Goal: Task Accomplishment & Management: Manage account settings

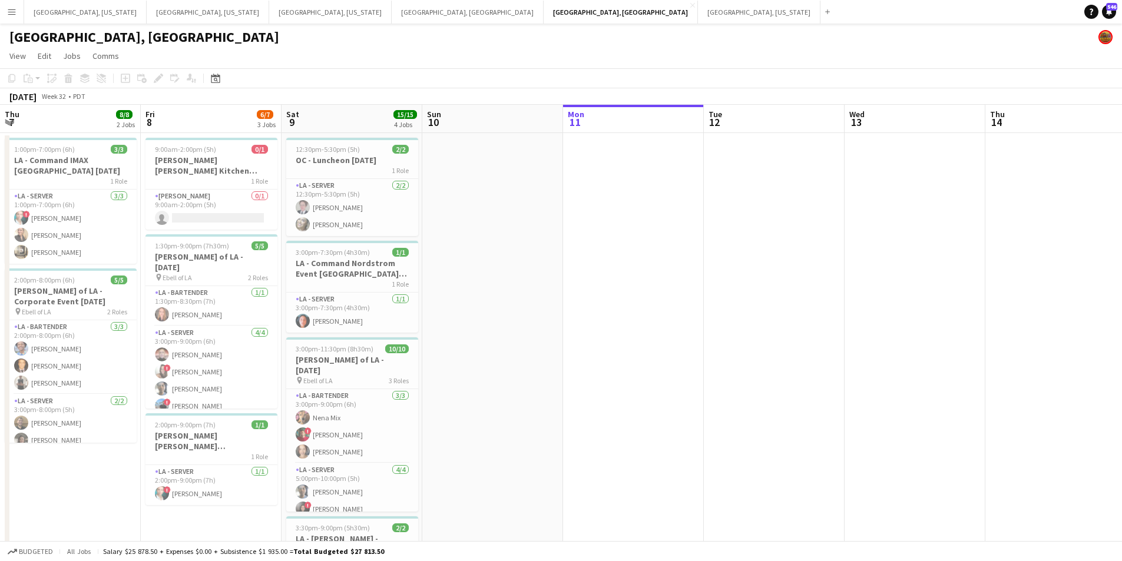
scroll to position [0, 399]
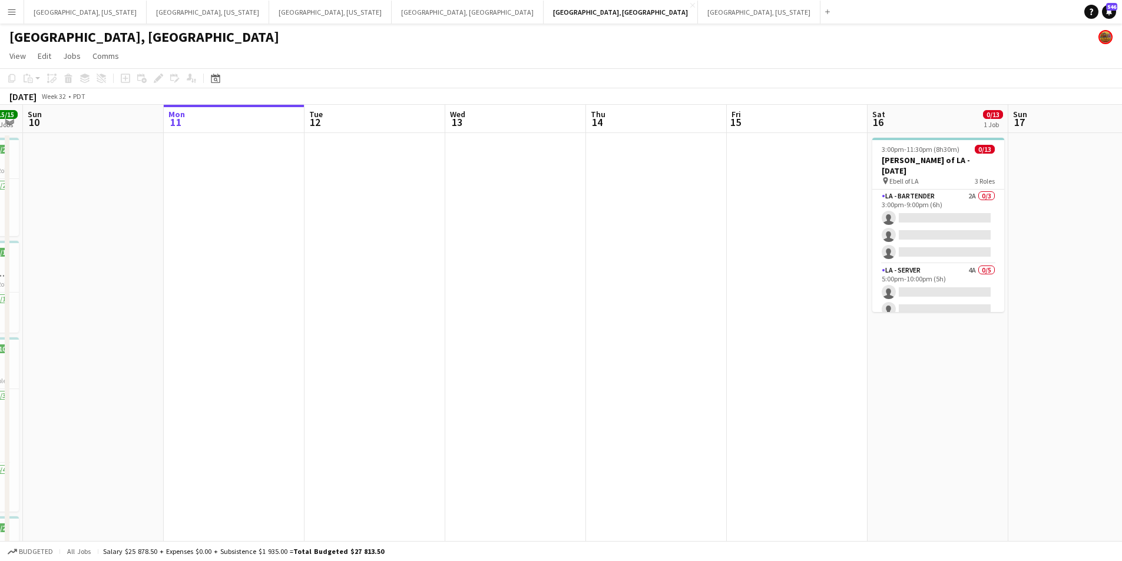
click at [15, 8] on app-icon "Menu" at bounding box center [11, 11] width 9 height 9
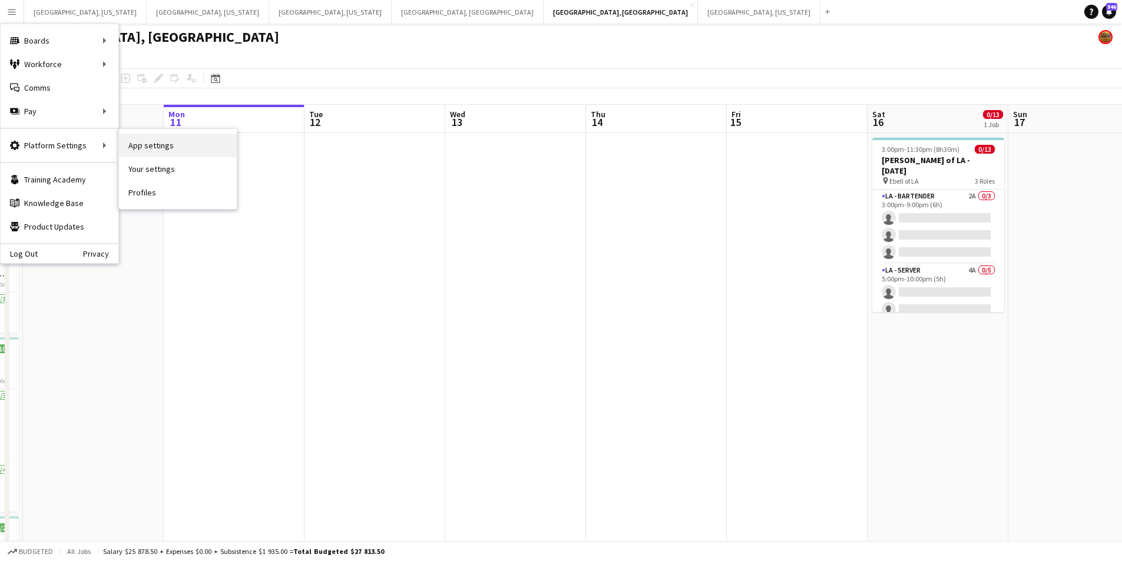
click at [144, 147] on link "App settings" at bounding box center [178, 146] width 118 height 24
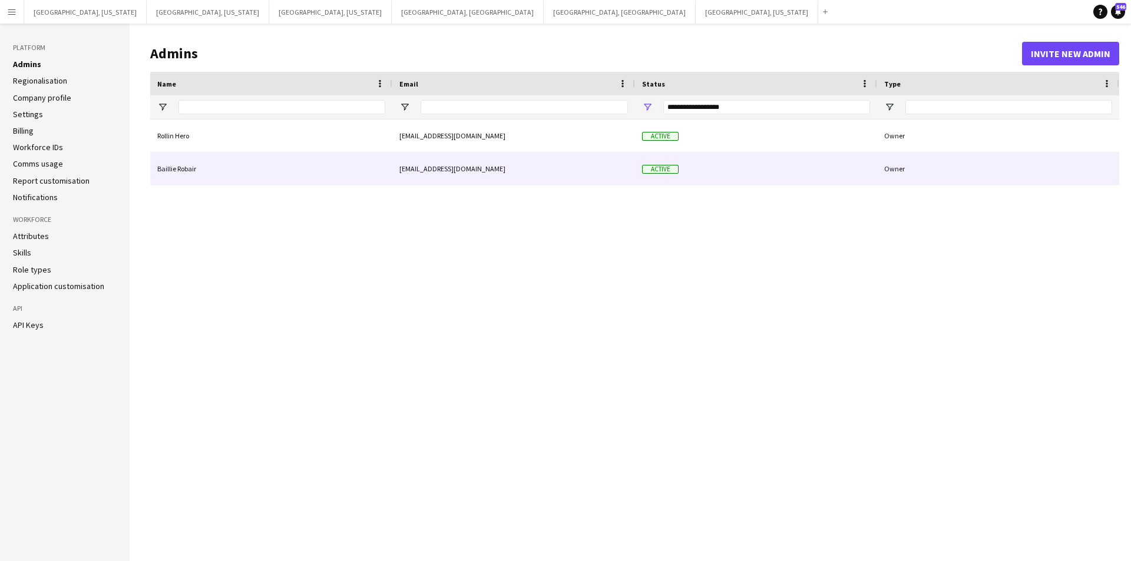
click at [826, 171] on div "Active" at bounding box center [756, 169] width 242 height 32
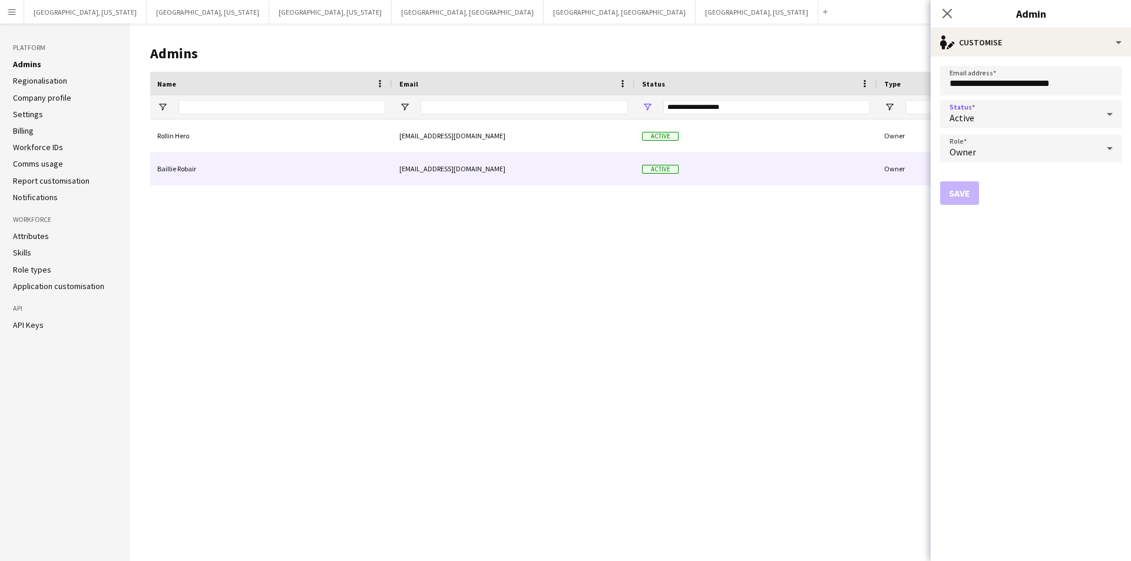
click at [1074, 113] on div "Active" at bounding box center [1019, 114] width 158 height 28
click at [1044, 180] on span "Suspended" at bounding box center [1031, 176] width 163 height 11
click at [1050, 157] on div "Owner" at bounding box center [1019, 148] width 158 height 28
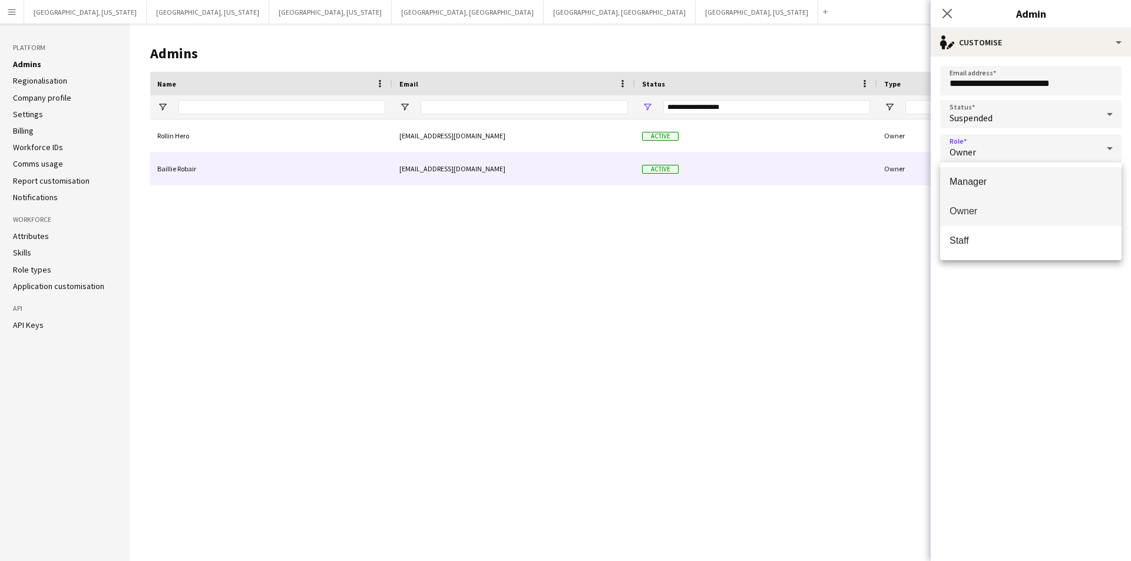
click at [1043, 177] on span "Manager" at bounding box center [1031, 181] width 163 height 11
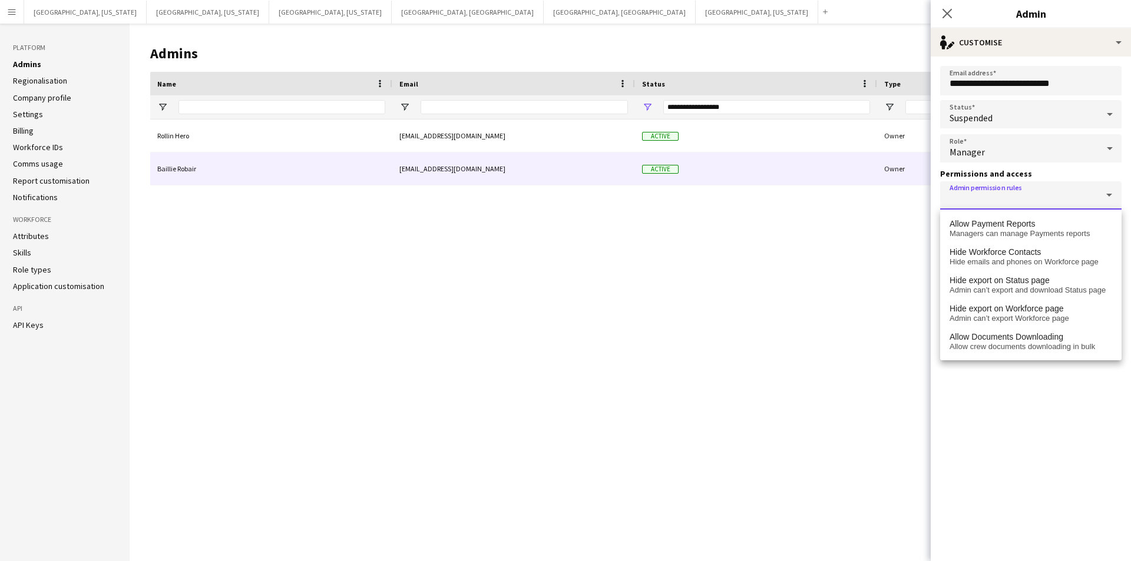
click at [1041, 201] on input "Admin permission rules" at bounding box center [1029, 200] width 158 height 9
click at [1045, 423] on form "**********" at bounding box center [1031, 309] width 200 height 505
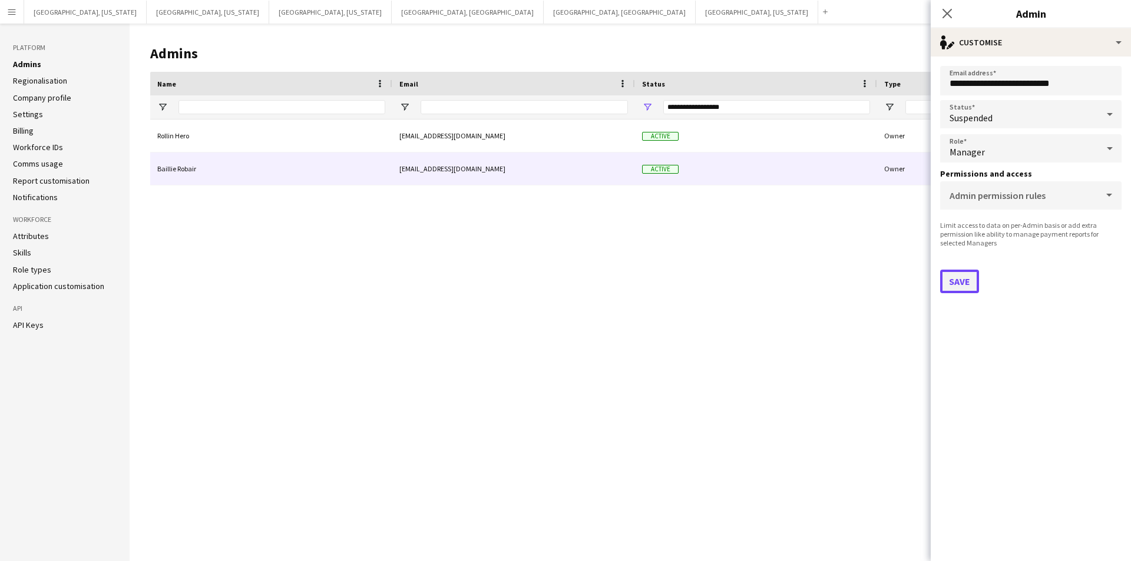
click at [967, 283] on button "Save" at bounding box center [959, 282] width 39 height 24
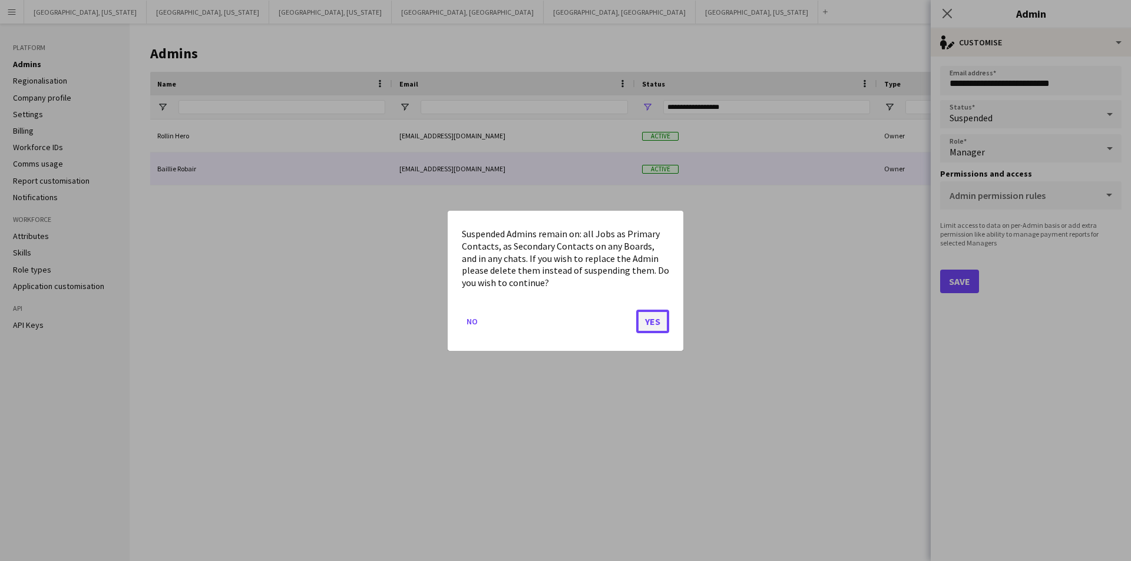
click at [653, 326] on button "Yes" at bounding box center [652, 321] width 33 height 24
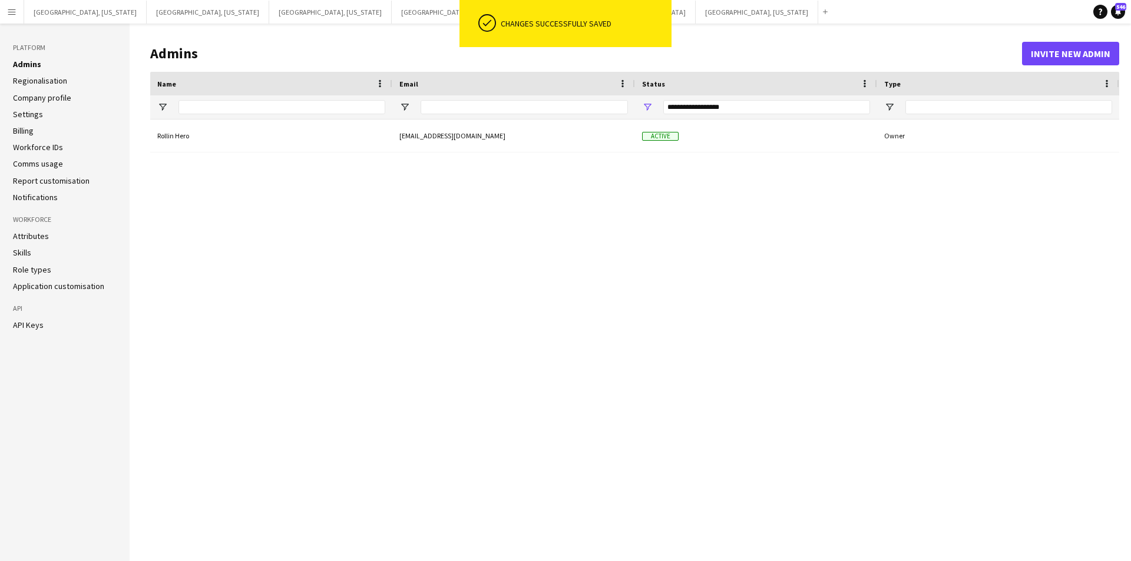
click at [619, 269] on div "Rollin Hero [EMAIL_ADDRESS][DOMAIN_NAME] Active Owner" at bounding box center [634, 332] width 969 height 424
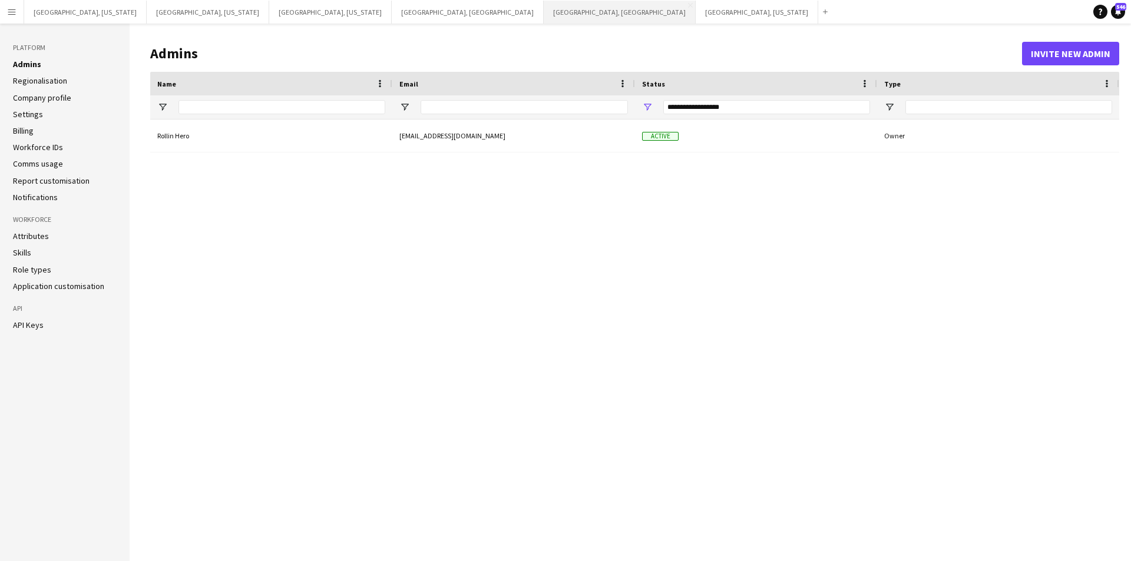
click at [544, 9] on button "[GEOGRAPHIC_DATA], [GEOGRAPHIC_DATA] Close" at bounding box center [620, 12] width 152 height 23
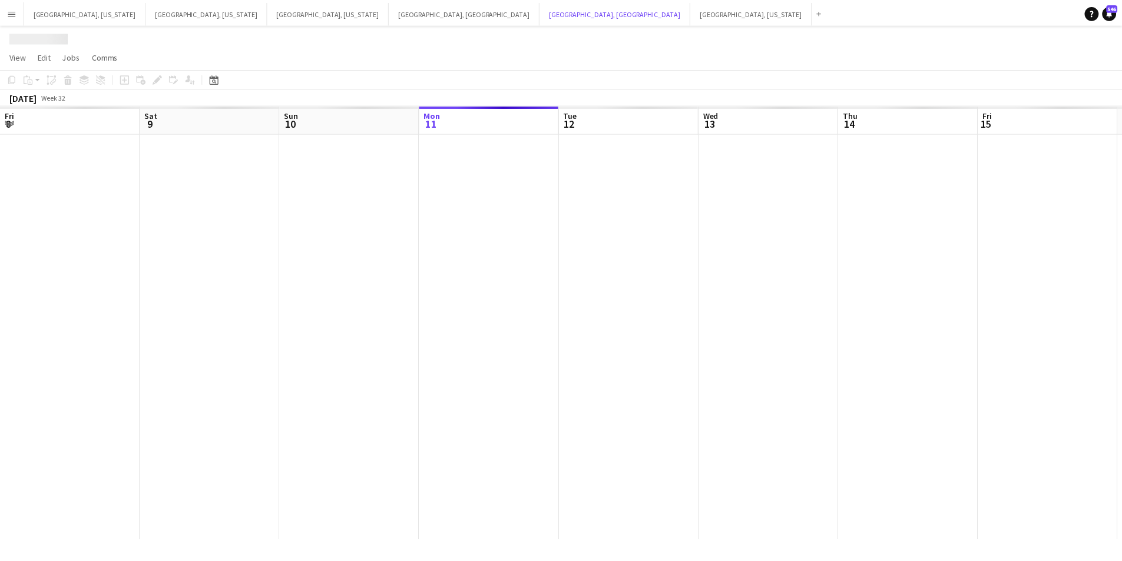
scroll to position [0, 282]
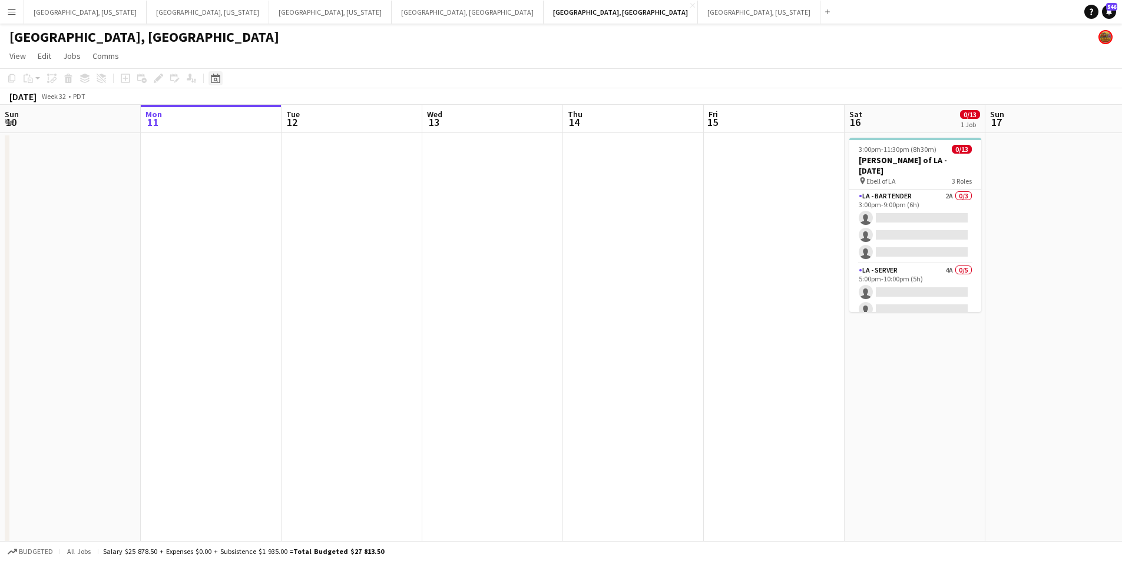
click at [220, 84] on div "Date picker" at bounding box center [216, 78] width 14 height 14
click at [317, 118] on span "Next month" at bounding box center [311, 119] width 24 height 24
click at [299, 70] on app-toolbar "Copy Paste Paste Ctrl+V Paste with crew Ctrl+Shift+V Paste linked Job [GEOGRAPH…" at bounding box center [561, 78] width 1122 height 20
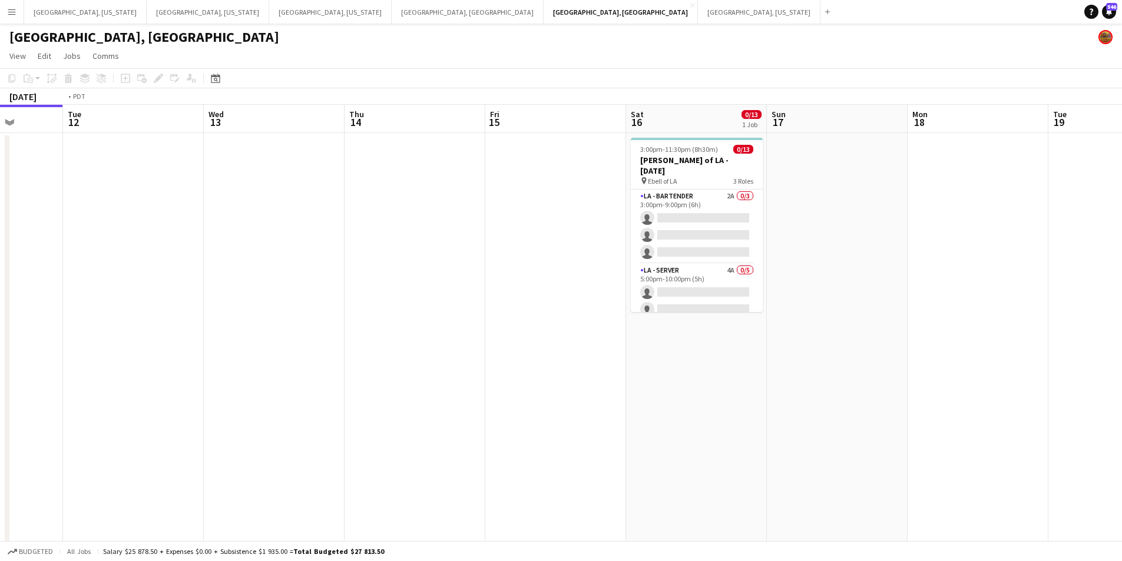
drag, startPoint x: 608, startPoint y: 280, endPoint x: 335, endPoint y: 304, distance: 274.4
click at [215, 302] on app-calendar-viewport "Fri 8 6/7 3 Jobs Sat 9 15/15 4 Jobs Sun 10 Mon 11 Tue 12 Wed 13 Thu 14 Fri 15 S…" at bounding box center [561, 390] width 1122 height 570
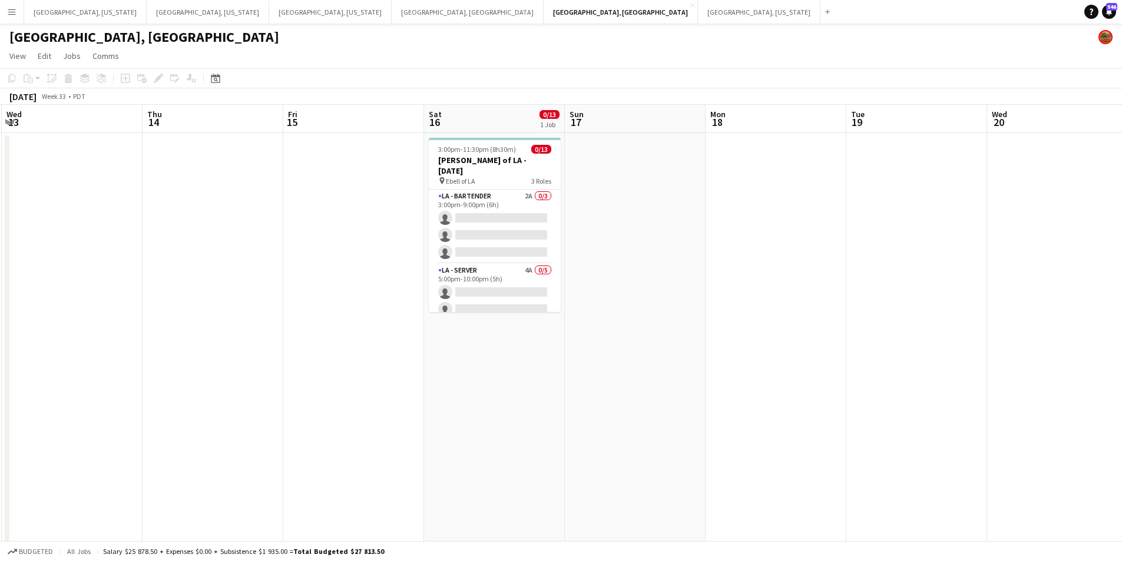
drag, startPoint x: 665, startPoint y: 286, endPoint x: 382, endPoint y: 319, distance: 284.6
click at [393, 316] on app-calendar-viewport "Sun 10 Mon 11 Tue 12 Wed 13 Thu 14 Fri 15 Sat 16 0/13 1 Job Sun 17 Mon 18 Tue 1…" at bounding box center [561, 390] width 1122 height 570
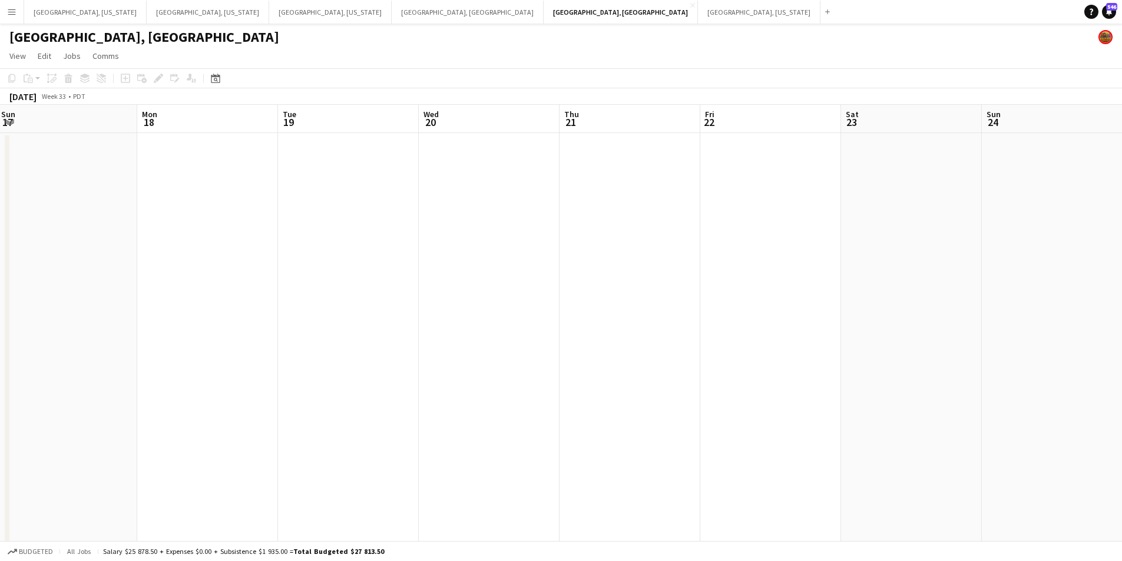
drag, startPoint x: 476, startPoint y: 296, endPoint x: 571, endPoint y: 311, distance: 96.7
click at [367, 310] on app-calendar-viewport "Fri 15 Sat 16 0/13 1 Job Sun 17 Mon 18 Tue 19 Wed 20 Thu 21 Fri 22 Sat 23 Sun 2…" at bounding box center [561, 390] width 1122 height 570
drag, startPoint x: 747, startPoint y: 300, endPoint x: 410, endPoint y: 300, distance: 337.0
click at [454, 300] on app-calendar-viewport "Fri 15 Sat 16 0/13 1 Job Sun 17 Mon 18 Tue 19 Wed 20 Thu 21 Fri 22 Sat 23 Sun 2…" at bounding box center [561, 390] width 1122 height 570
click at [427, 275] on app-calendar-viewport "Sun 17 Mon 18 Tue 19 Wed 20 Thu 21 Fri 22 Sat 23 Sun 24 Mon 25 Tue 26 Wed 27 Th…" at bounding box center [561, 390] width 1122 height 570
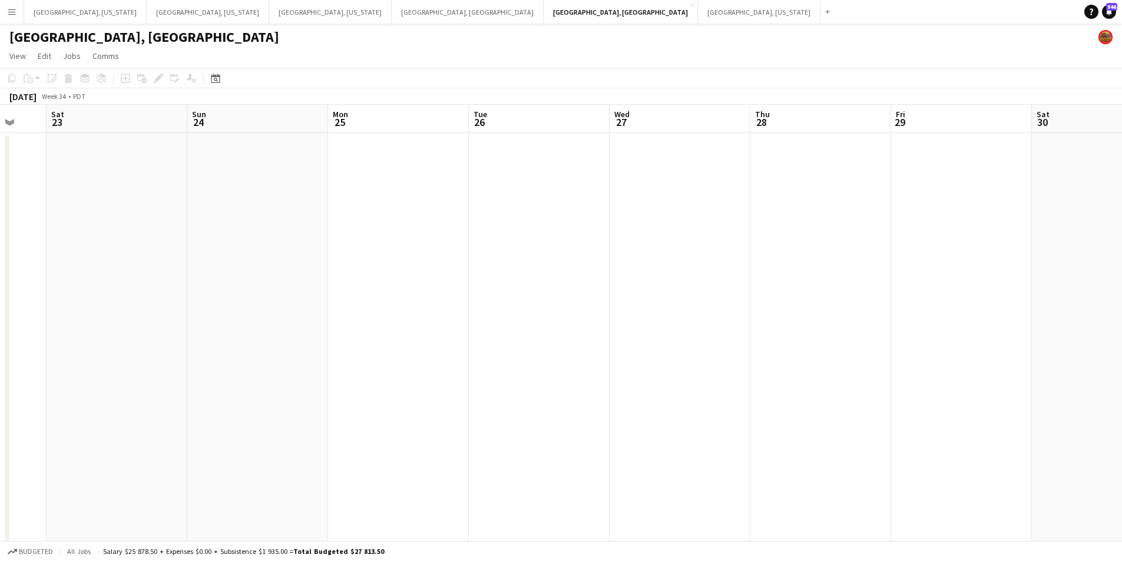
drag, startPoint x: 810, startPoint y: 264, endPoint x: 384, endPoint y: 306, distance: 428.0
click at [416, 304] on app-calendar-viewport "Wed 20 Thu 21 Fri 22 Sat 23 Sun 24 Mon 25 Tue 26 Wed 27 Thu 28 Fri 29 Sat 30 Su…" at bounding box center [561, 390] width 1122 height 570
drag, startPoint x: 804, startPoint y: 276, endPoint x: 365, endPoint y: 314, distance: 440.5
click at [492, 289] on app-calendar-viewport "Sat 23 Sun 24 Mon 25 Tue 26 Wed 27 Thu 28 Fri 29 Sat 30 Sun 31 Mon 1 Tue 2 Wed …" at bounding box center [561, 390] width 1122 height 570
drag, startPoint x: 712, startPoint y: 287, endPoint x: 467, endPoint y: 335, distance: 250.1
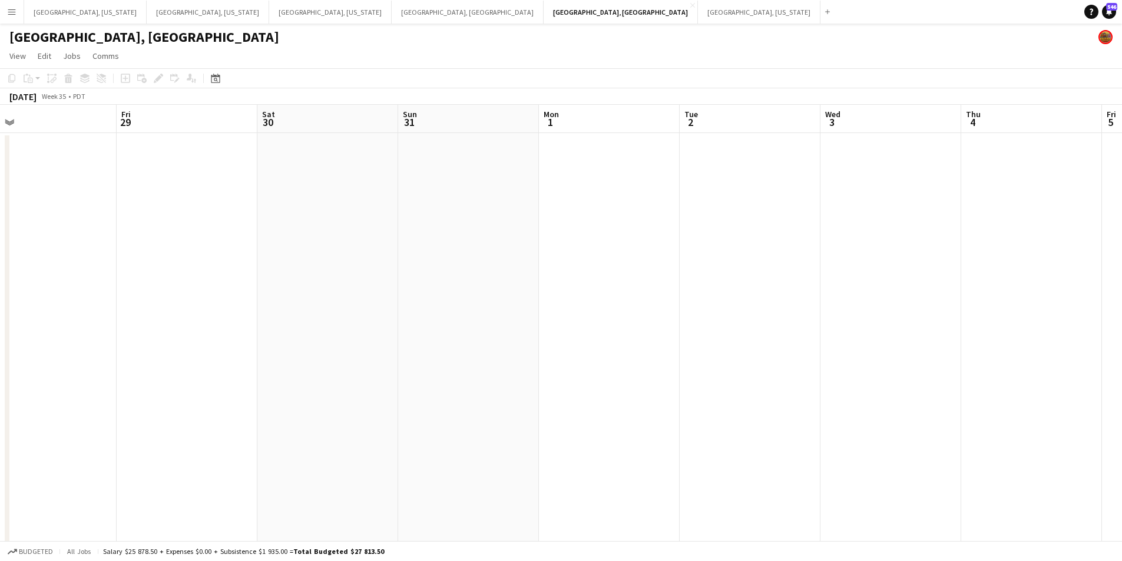
click at [481, 333] on app-calendar-viewport "Mon 25 Tue 26 Wed 27 Thu 28 Fri 29 Sat 30 Sun 31 Mon 1 Tue 2 Wed 3 Thu 4 Fri 5 …" at bounding box center [561, 390] width 1122 height 570
drag, startPoint x: 466, startPoint y: 309, endPoint x: 276, endPoint y: 309, distance: 190.3
click at [297, 309] on app-calendar-viewport "Wed 27 Thu 28 Fri 29 Sat 30 Sun 31 Mon 1 Tue 2 Wed 3 Thu 4 Fri 5 Sat 6 Sun 7 Mo…" at bounding box center [561, 390] width 1122 height 570
drag, startPoint x: 696, startPoint y: 295, endPoint x: 314, endPoint y: 339, distance: 384.9
click at [322, 339] on app-calendar-viewport "Sun 31 Mon 1 Tue 2 Wed 3 Thu 4 Fri 5 Sat 6 Sun 7 Mon 8 Tue 9 Wed 10 Thu 11 Fri …" at bounding box center [561, 390] width 1122 height 570
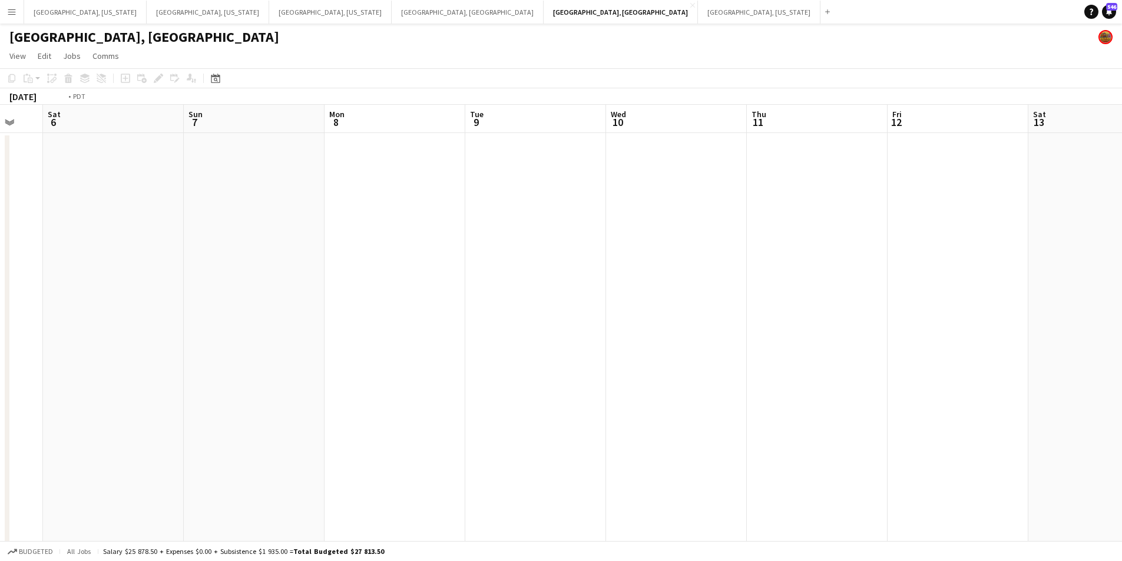
drag, startPoint x: 624, startPoint y: 308, endPoint x: 546, endPoint y: 318, distance: 78.9
click at [366, 329] on app-calendar-viewport "Wed 3 Thu 4 Fri 5 Sat 6 Sun 7 Mon 8 Tue 9 Wed 10 Thu 11 Fri 12 Sat 13 Sun 14 Mo…" at bounding box center [561, 390] width 1122 height 570
drag, startPoint x: 753, startPoint y: 295, endPoint x: 421, endPoint y: 330, distance: 334.1
click at [445, 329] on app-calendar-viewport "Fri 5 Sat 6 Sun 7 Mon 8 Tue 9 Wed 10 Thu 11 Fri 12 Sat 13 Sun 14 Mon 15 Tue 16 …" at bounding box center [561, 390] width 1122 height 570
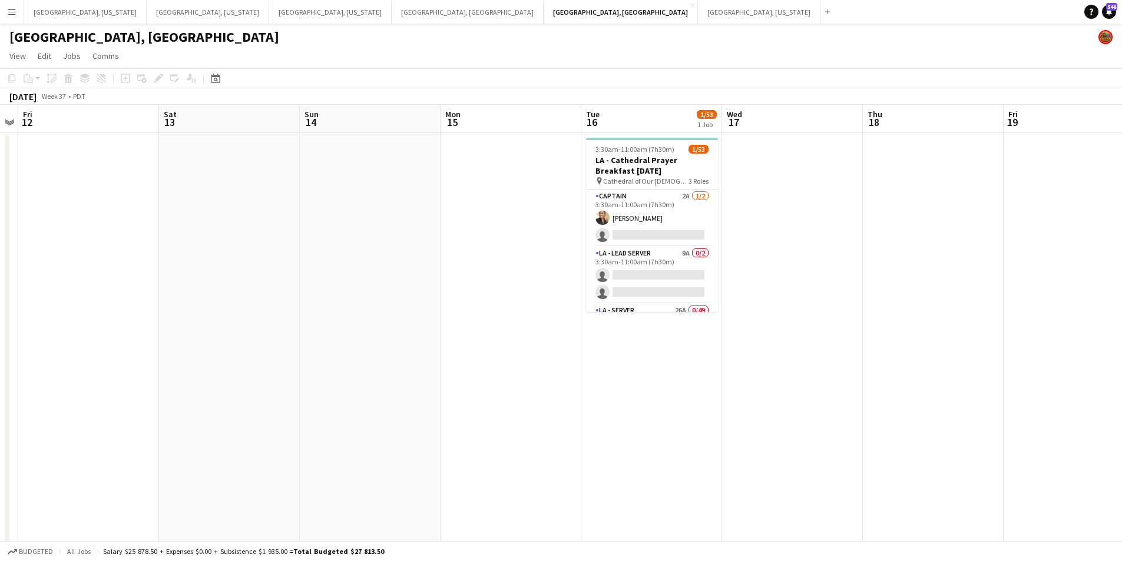
drag, startPoint x: 795, startPoint y: 303, endPoint x: 421, endPoint y: 345, distance: 376.4
click at [406, 345] on app-calendar-viewport "Tue 9 Wed 10 Thu 11 Fri 12 Sat 13 Sun 14 Mon 15 Tue 16 1/53 1 Job Wed 17 Thu 18…" at bounding box center [561, 390] width 1122 height 570
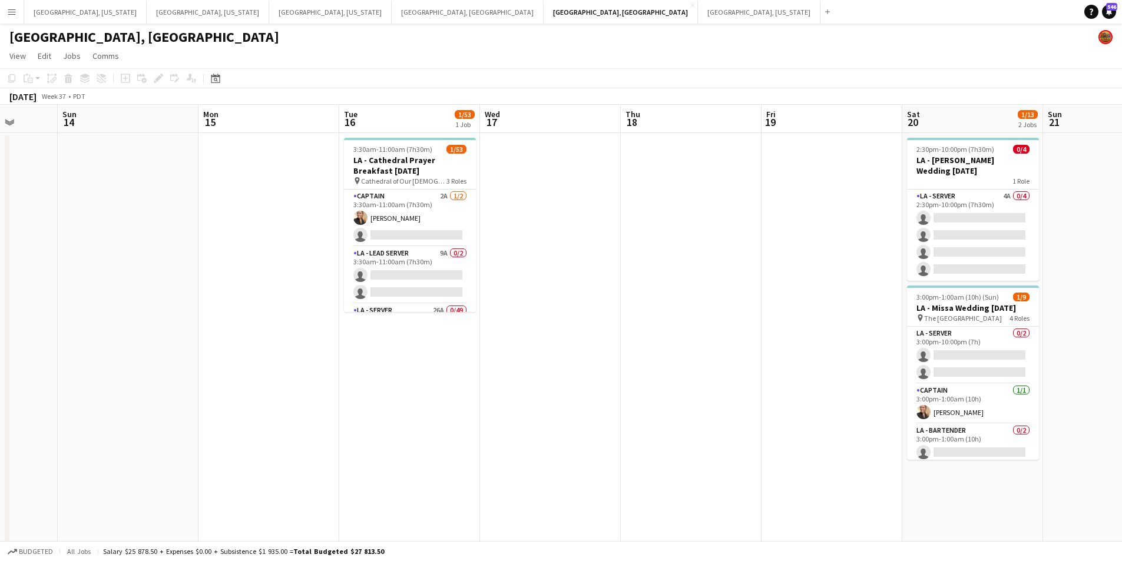
scroll to position [0, 372]
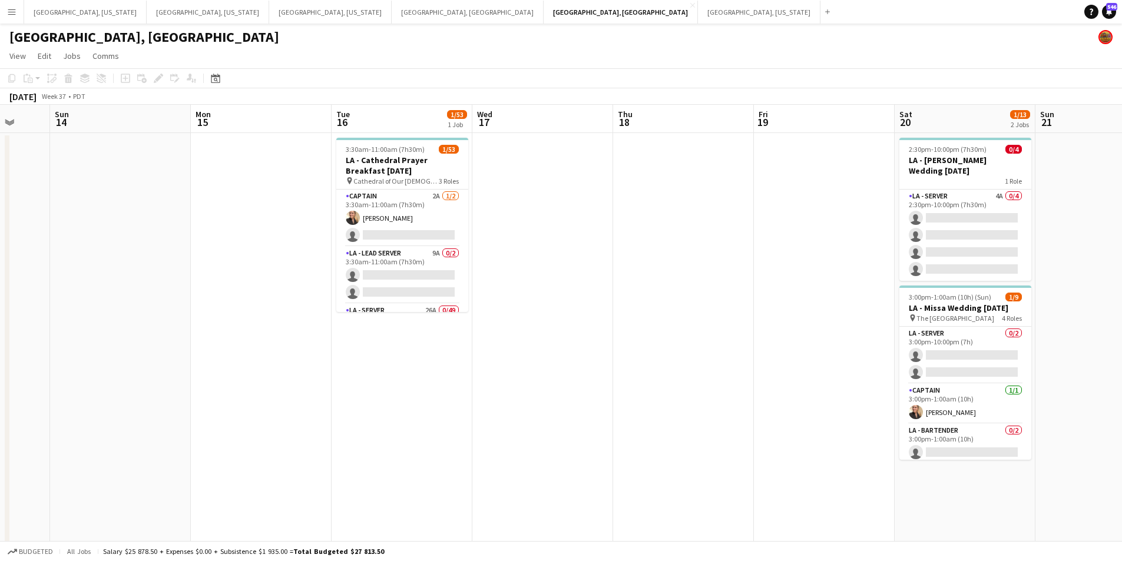
drag, startPoint x: 696, startPoint y: 338, endPoint x: 610, endPoint y: 346, distance: 86.4
click at [610, 346] on app-calendar-viewport "Thu 11 Fri 12 Sat 13 Sun 14 Mon 15 Tue 16 1/53 1 Job Wed 17 Thu 18 Fri 19 Sat 2…" at bounding box center [561, 390] width 1122 height 570
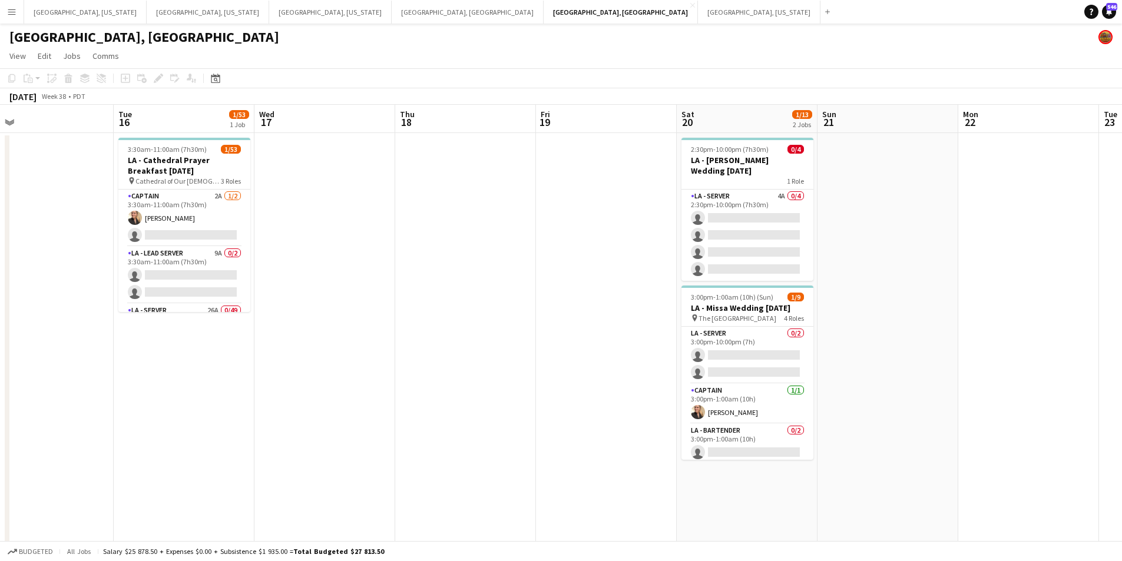
drag, startPoint x: 610, startPoint y: 346, endPoint x: 389, endPoint y: 364, distance: 221.0
click at [389, 364] on app-calendar-viewport "Fri 12 Sat 13 Sun 14 Mon 15 Tue 16 1/53 1 Job Wed 17 Thu 18 Fri 19 Sat 20 1/13 …" at bounding box center [561, 390] width 1122 height 570
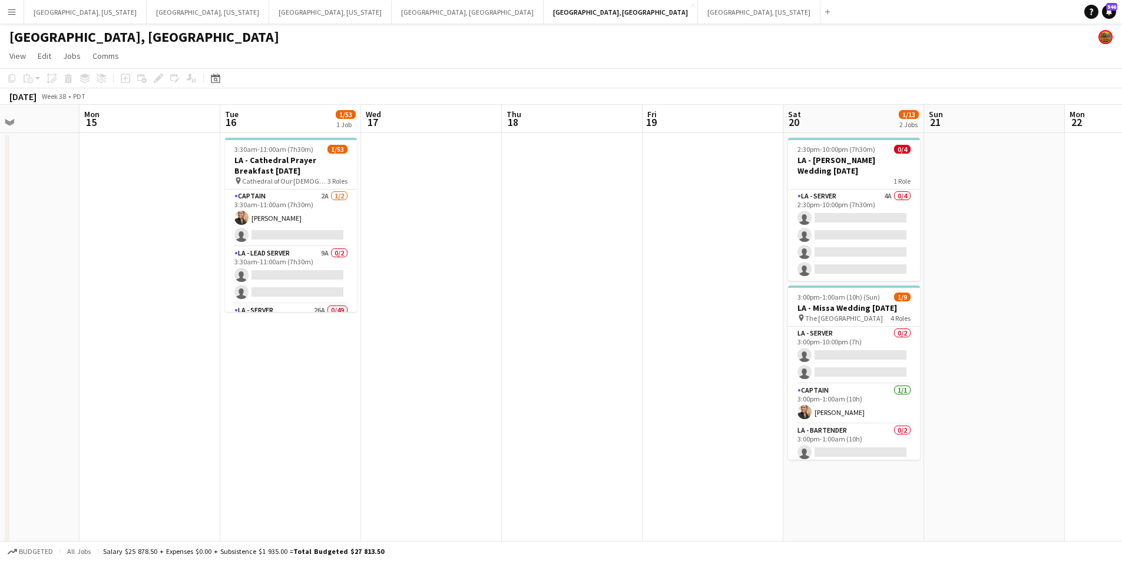
drag, startPoint x: 1029, startPoint y: 340, endPoint x: 623, endPoint y: 374, distance: 407.3
click at [623, 374] on app-calendar-viewport "Fri 12 Sat 13 Sun 14 Mon 15 Tue 16 1/53 1 Job Wed 17 Thu 18 Fri 19 Sat 20 1/13 …" at bounding box center [561, 390] width 1122 height 570
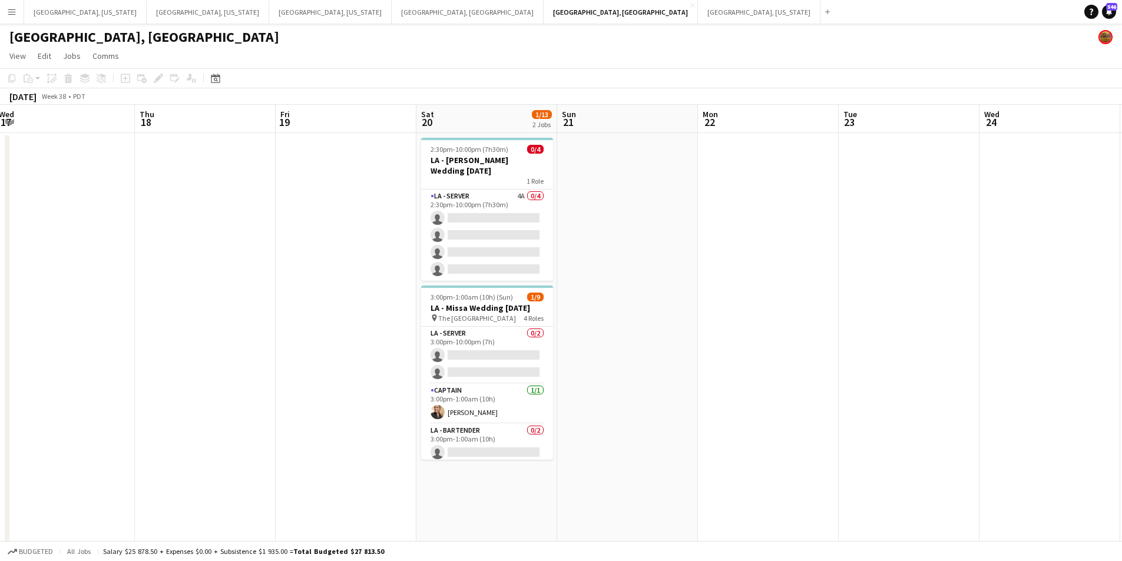
drag, startPoint x: 894, startPoint y: 352, endPoint x: 541, endPoint y: 391, distance: 355.6
click at [541, 391] on app-calendar-viewport "Mon 15 Tue 16 1/53 1 Job Wed 17 Thu 18 Fri 19 Sat 20 1/13 2 Jobs Sun 21 Mon 22 …" at bounding box center [561, 390] width 1122 height 570
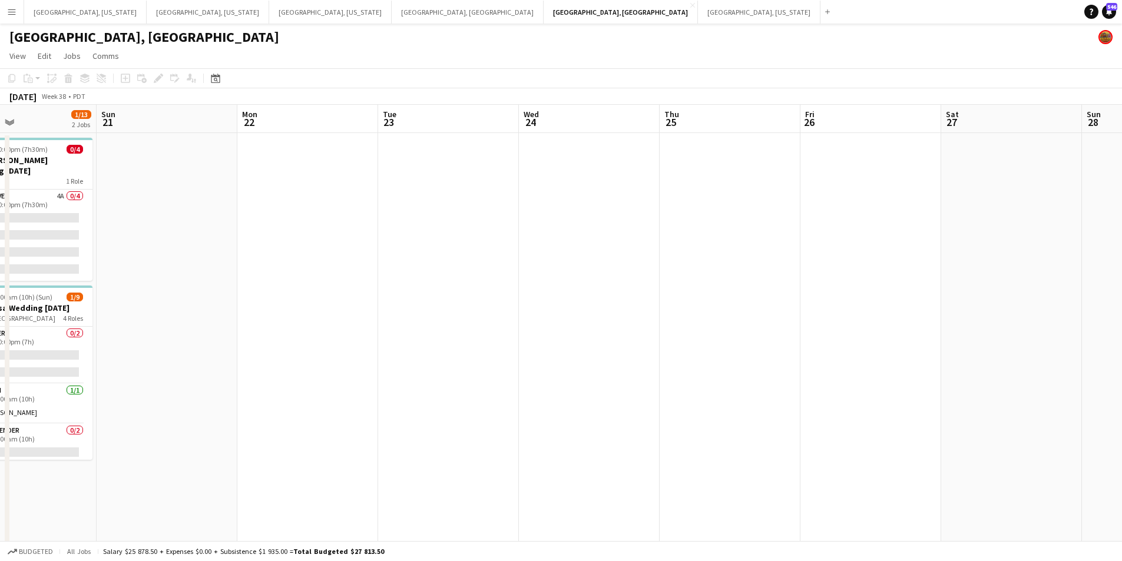
drag, startPoint x: 834, startPoint y: 372, endPoint x: 875, endPoint y: 348, distance: 47.0
click at [875, 348] on app-calendar-viewport "Thu 18 Fri 19 Sat 20 1/13 2 Jobs Sun 21 Mon 22 Tue 23 Wed 24 Thu 25 Fri 26 Sat …" at bounding box center [561, 390] width 1122 height 570
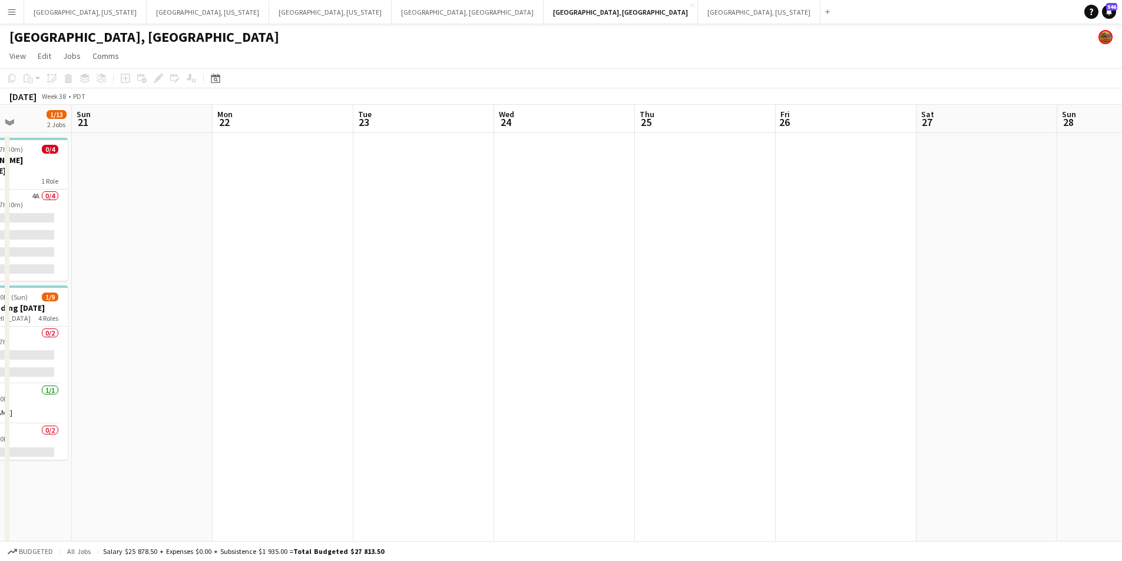
drag, startPoint x: 630, startPoint y: 349, endPoint x: 773, endPoint y: 332, distance: 144.1
click at [773, 332] on app-calendar-viewport "Thu 18 Fri 19 Sat 20 1/13 2 Jobs Sun 21 Mon 22 Tue 23 Wed 24 Thu 25 Fri 26 Sat …" at bounding box center [561, 390] width 1122 height 570
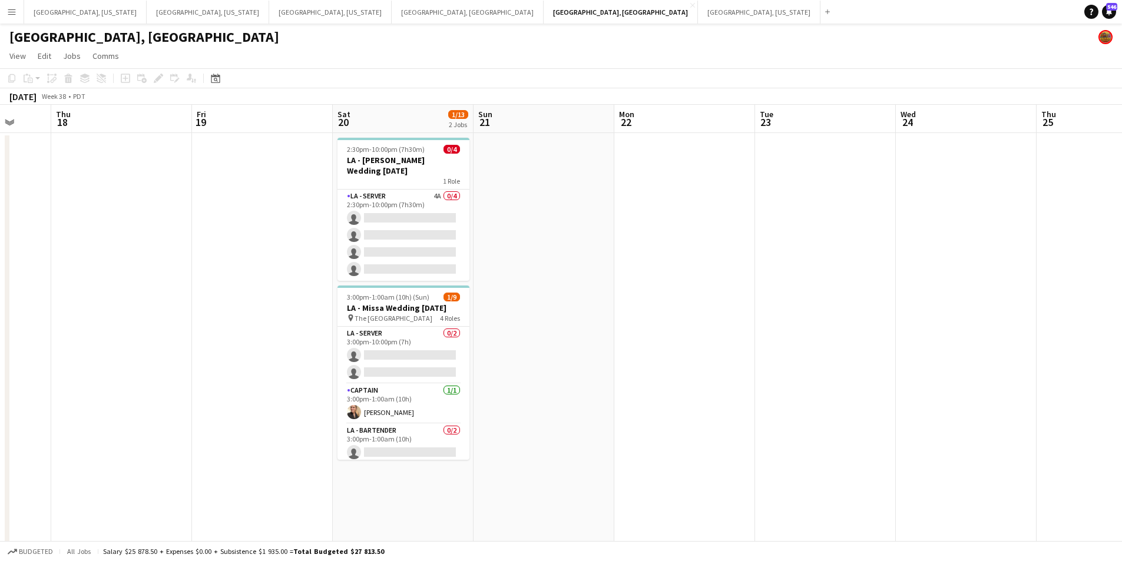
drag, startPoint x: 737, startPoint y: 329, endPoint x: 832, endPoint y: 315, distance: 95.9
click at [835, 314] on app-calendar-viewport "Mon 15 Tue 16 1/53 1 Job Wed 17 Thu 18 Fri 19 Sat 20 1/13 2 Jobs Sun 21 Mon 22 …" at bounding box center [561, 390] width 1122 height 570
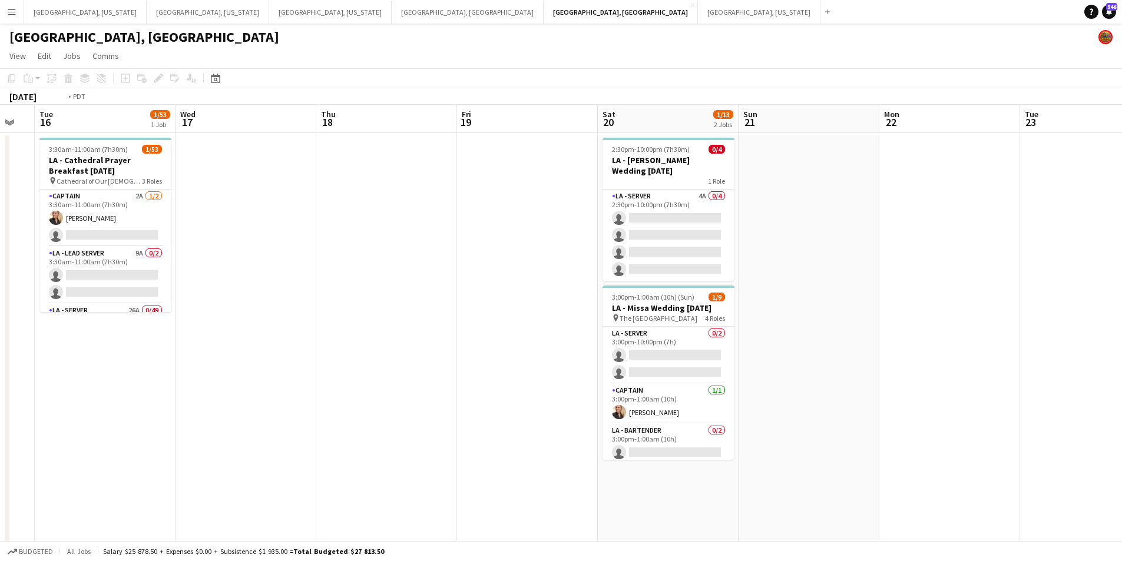
drag, startPoint x: 251, startPoint y: 312, endPoint x: 538, endPoint y: 293, distance: 288.1
click at [554, 290] on app-calendar-viewport "Sun 14 Mon 15 Tue 16 1/53 1 Job Wed 17 Thu 18 Fri 19 Sat 20 1/13 2 Jobs Sun 21 …" at bounding box center [561, 390] width 1122 height 570
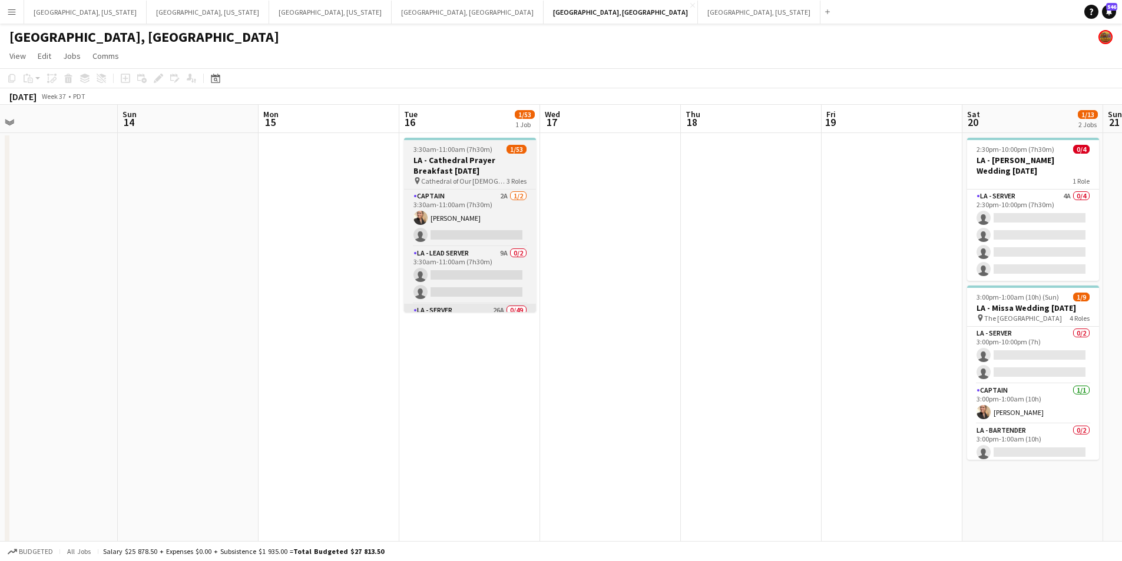
drag, startPoint x: 581, startPoint y: 305, endPoint x: 634, endPoint y: 312, distance: 53.4
click at [738, 295] on app-calendar-viewport "Thu 11 Fri 12 Sat 13 Sun 14 Mon 15 Tue 16 1/53 1 Job Wed 17 Thu 18 Fri 19 Sat 2…" at bounding box center [561, 390] width 1122 height 570
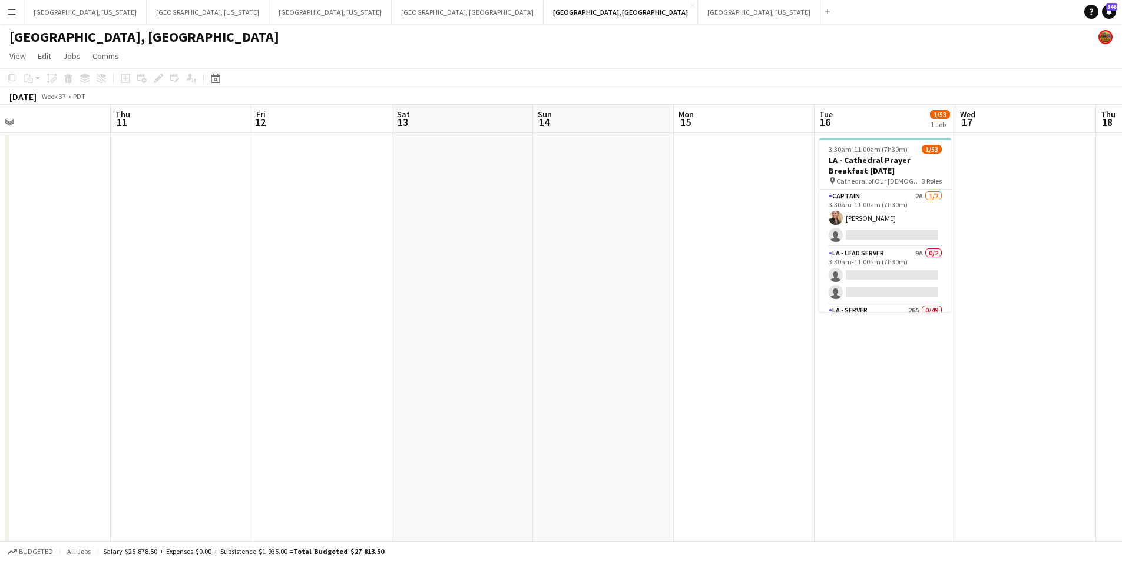
drag, startPoint x: 366, startPoint y: 337, endPoint x: 585, endPoint y: 332, distance: 219.2
click at [716, 331] on app-calendar-viewport "Mon 8 Tue 9 Wed 10 Thu 11 Fri 12 Sat 13 Sun 14 Mon 15 Tue 16 1/53 1 Job Wed 17 …" at bounding box center [561, 390] width 1122 height 570
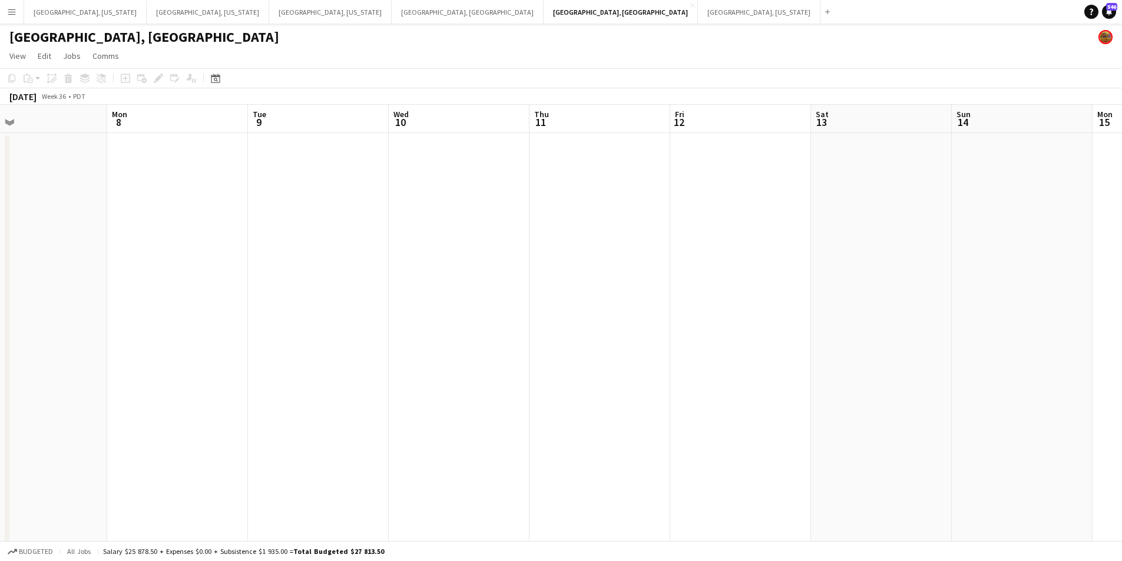
drag, startPoint x: 485, startPoint y: 335, endPoint x: 783, endPoint y: 300, distance: 300.1
click at [784, 300] on app-calendar-viewport "Fri 5 Sat 6 Sun 7 Mon 8 Tue 9 Wed 10 Thu 11 Fri 12 Sat 13 Sun 14 Mon 15 Tue 16 …" at bounding box center [561, 390] width 1122 height 570
drag, startPoint x: 620, startPoint y: 297, endPoint x: 745, endPoint y: 278, distance: 126.3
click at [753, 277] on app-calendar-viewport "Fri 5 Sat 6 Sun 7 Mon 8 Tue 9 Wed 10 Thu 11 Fri 12 Sat 13 Sun 14 Mon 15 Tue 16 …" at bounding box center [561, 390] width 1122 height 570
click at [807, 289] on app-calendar-viewport "Mon 1 Tue 2 Wed 3 Thu 4 Fri 5 Sat 6 Sun 7 Mon 8 Tue 9 Wed 10 Thu 11 Fri 12 Sat …" at bounding box center [561, 390] width 1122 height 570
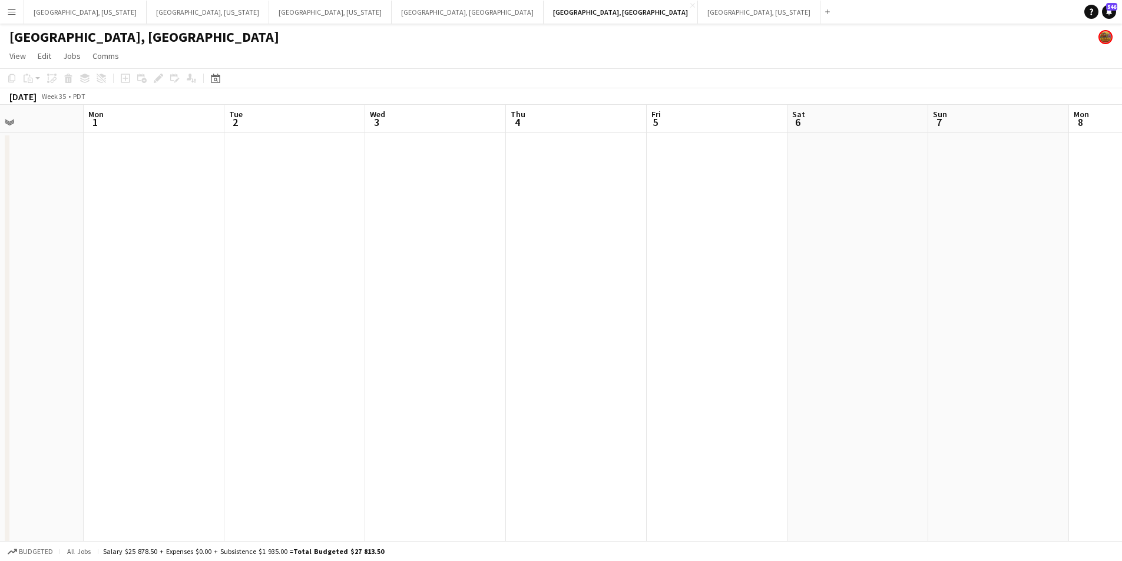
drag, startPoint x: 406, startPoint y: 302, endPoint x: 837, endPoint y: 283, distance: 431.0
click at [837, 283] on app-calendar-viewport "Fri 29 Sat 30 Sun 31 Mon 1 Tue 2 Wed 3 Thu 4 Fri 5 Sat 6 Sun 7 Mon 8 Tue 9 Wed …" at bounding box center [561, 390] width 1122 height 570
drag, startPoint x: 481, startPoint y: 302, endPoint x: 753, endPoint y: 283, distance: 272.9
click at [753, 283] on app-calendar-viewport "Tue 26 Wed 27 Thu 28 Fri 29 Sat 30 Sun 31 Mon 1 Tue 2 Wed 3 Thu 4 Fri 5 Sat 6 S…" at bounding box center [561, 390] width 1122 height 570
drag, startPoint x: 459, startPoint y: 306, endPoint x: 759, endPoint y: 280, distance: 301.5
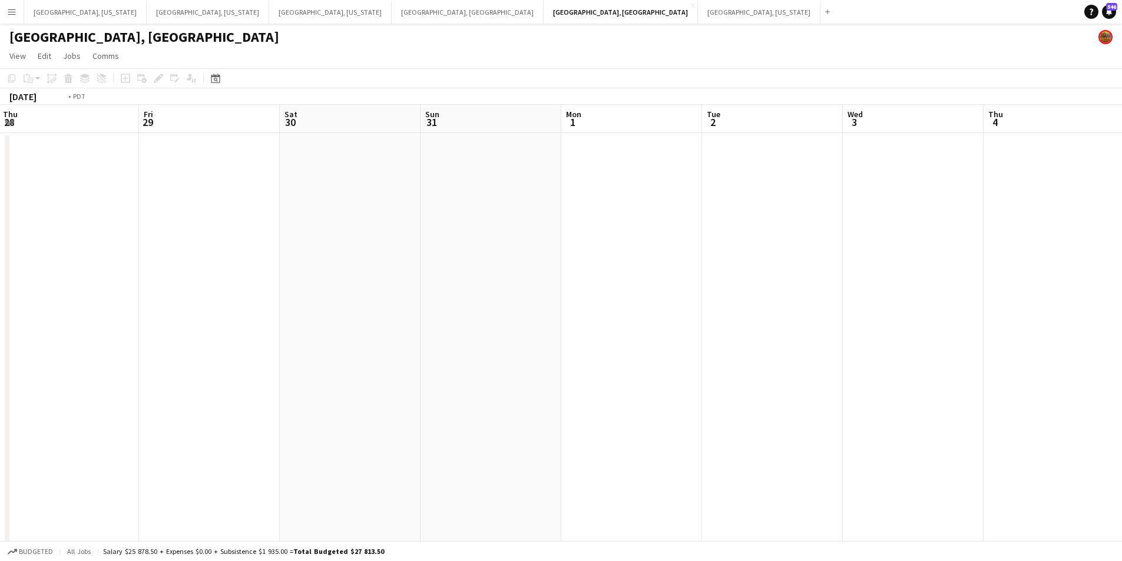
click at [765, 280] on app-calendar-viewport "Tue 26 Wed 27 Thu 28 Fri 29 Sat 30 Sun 31 Mon 1 Tue 2 Wed 3 Thu 4 Fri 5 Sat 6 S…" at bounding box center [561, 390] width 1122 height 570
drag, startPoint x: 473, startPoint y: 300, endPoint x: 827, endPoint y: 270, distance: 354.8
click at [845, 266] on app-calendar-viewport "Sat 23 Sun 24 Mon 25 Tue 26 Wed 27 Thu 28 Fri 29 Sat 30 Sun 31 Mon 1 Tue 2 Wed …" at bounding box center [561, 390] width 1122 height 570
drag, startPoint x: 612, startPoint y: 297, endPoint x: 761, endPoint y: 276, distance: 150.5
click at [859, 267] on app-calendar-viewport "Tue 19 Wed 20 Thu 21 Fri 22 Sat 23 Sun 24 Mon 25 Tue 26 Wed 27 Thu 28 Fri 29 Sa…" at bounding box center [561, 390] width 1122 height 570
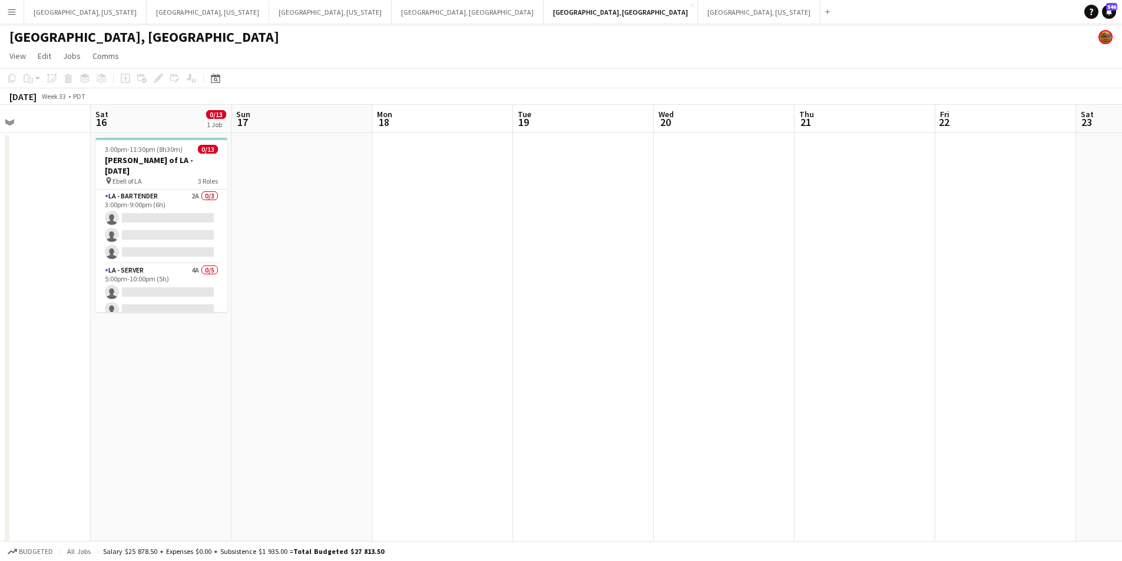
drag, startPoint x: 856, startPoint y: 253, endPoint x: 644, endPoint y: 275, distance: 212.5
click at [868, 253] on app-calendar-viewport "Wed 13 Thu 14 Fri 15 Sat 16 0/13 1 Job Sun 17 Mon 18 Tue 19 Wed 20 Thu 21 Fri 2…" at bounding box center [561, 390] width 1122 height 570
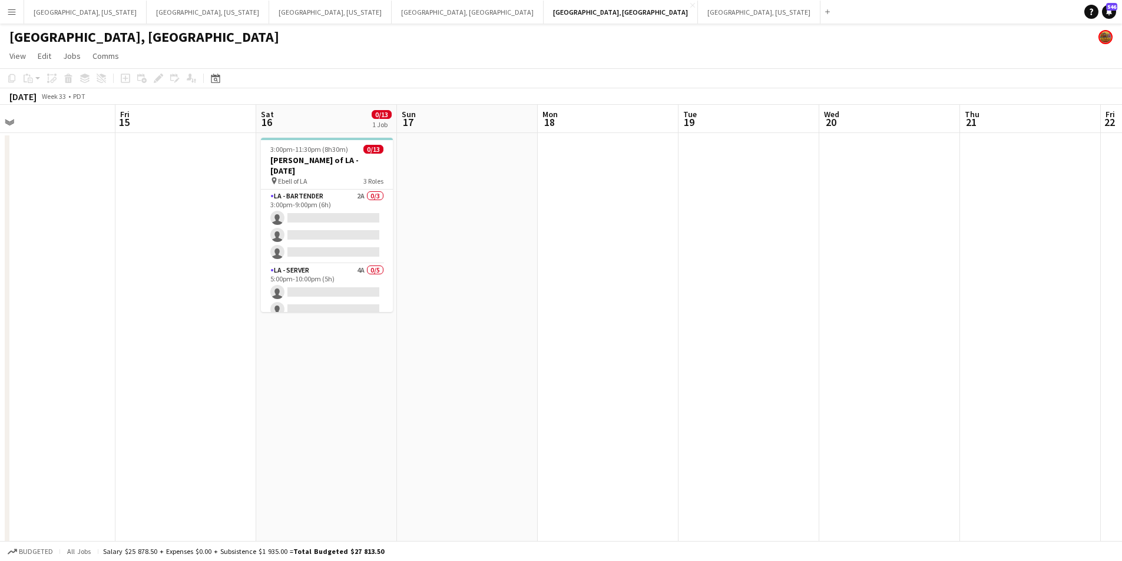
drag
click at [649, 275] on app-calendar-viewport "Tue 12 Wed 13 Thu 14 Fri 15 Sat 16 0/13 1 Job Sun 17 Mon 18 Tue 19 Wed 20 Thu 2…" at bounding box center [561, 390] width 1122 height 570
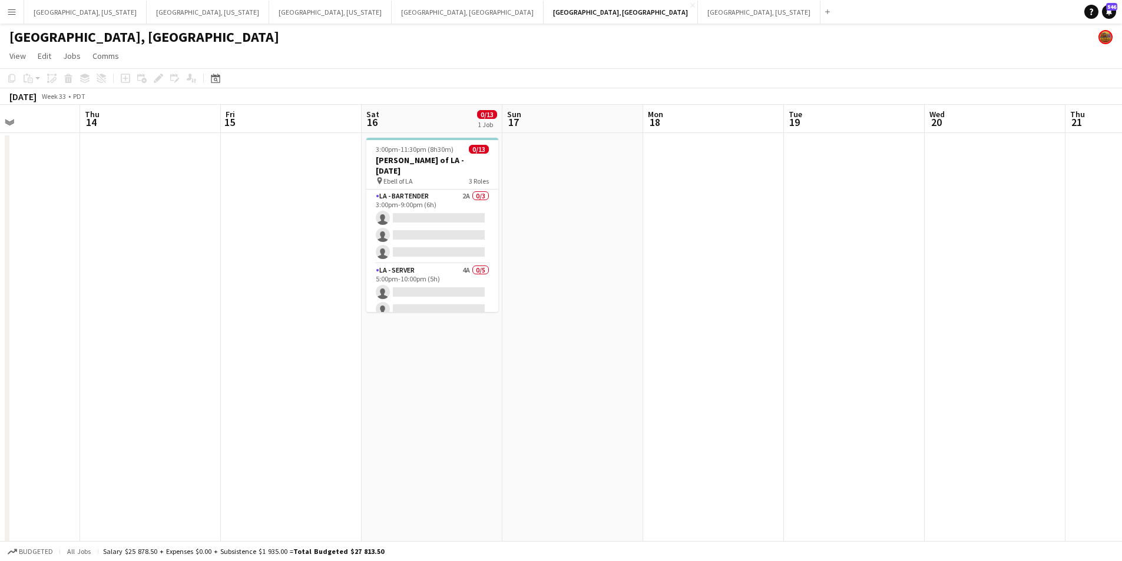
click at [849, 273] on app-calendar-viewport "Mon 11 Tue 12 Wed 13 Thu 14 Fri 15 Sat 16 0/13 1 Job Sun 17 Mon 18 Tue 19 Wed 2…" at bounding box center [561, 390] width 1122 height 570
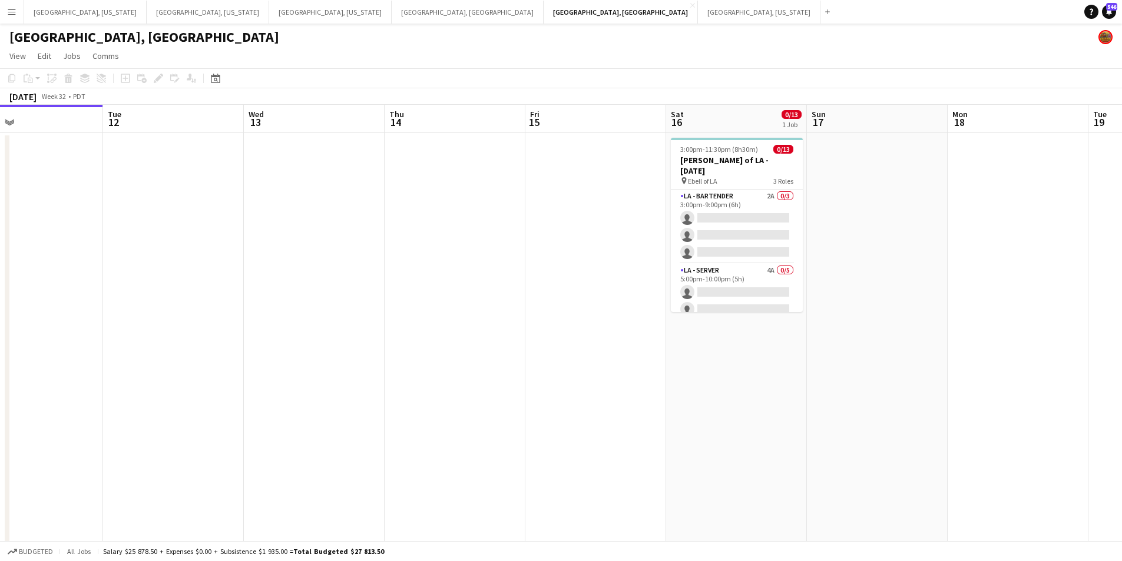
click at [553, 315] on app-calendar-viewport "Sat 9 15/15 4 Jobs Sun 10 Mon 11 Tue 12 Wed 13 Thu 14 Fri 15 Sat 16 0/13 1 Job …" at bounding box center [561, 390] width 1122 height 570
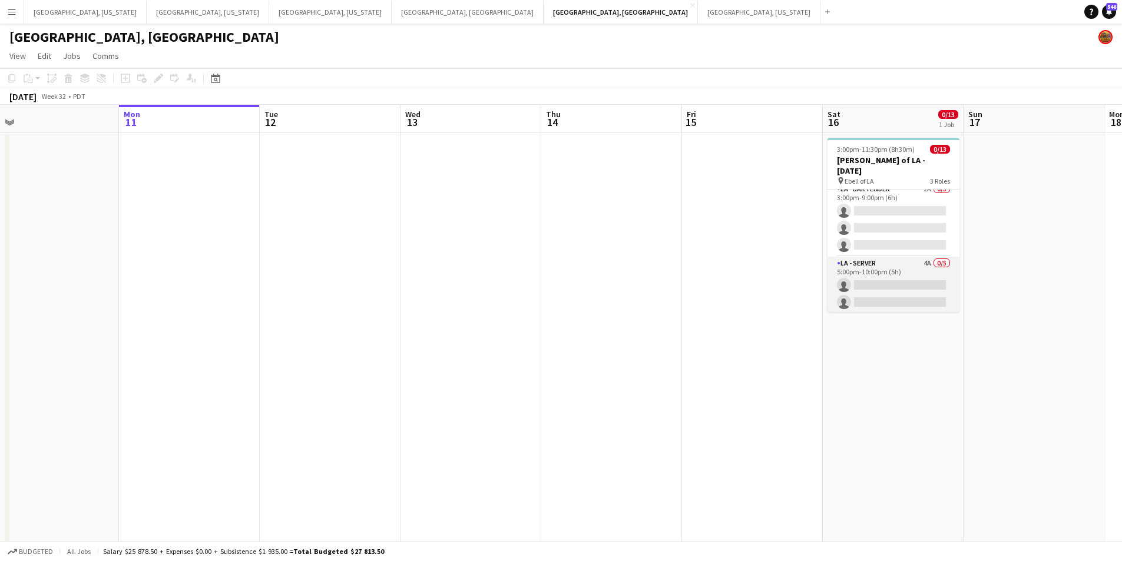
scroll to position [0, 0]
